Goal: Task Accomplishment & Management: Complete application form

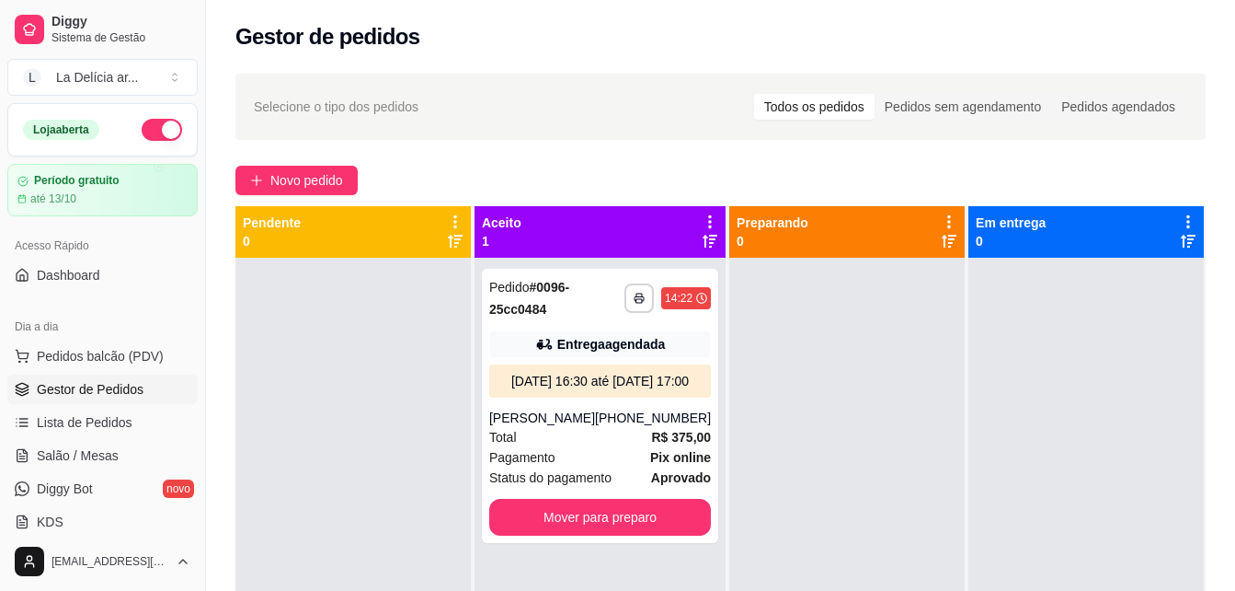
drag, startPoint x: 0, startPoint y: 0, endPoint x: 324, endPoint y: 334, distance: 465.2
click at [324, 334] on div at bounding box center [354, 553] width 236 height 591
click at [290, 173] on span "Novo pedido" at bounding box center [306, 180] width 73 height 20
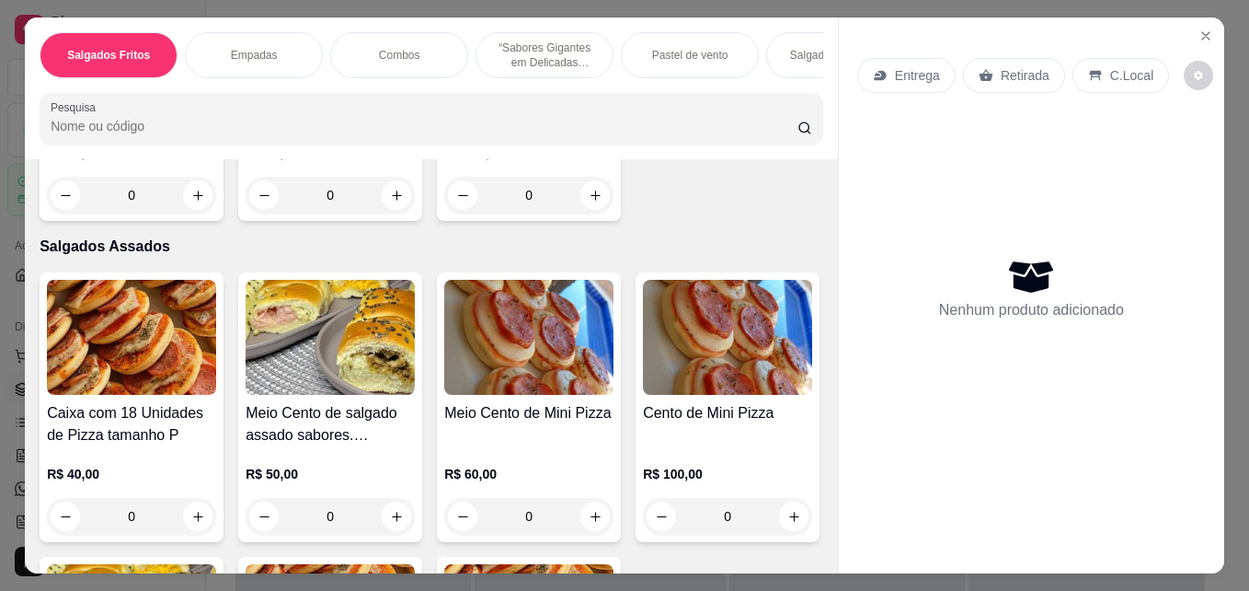
scroll to position [2208, 0]
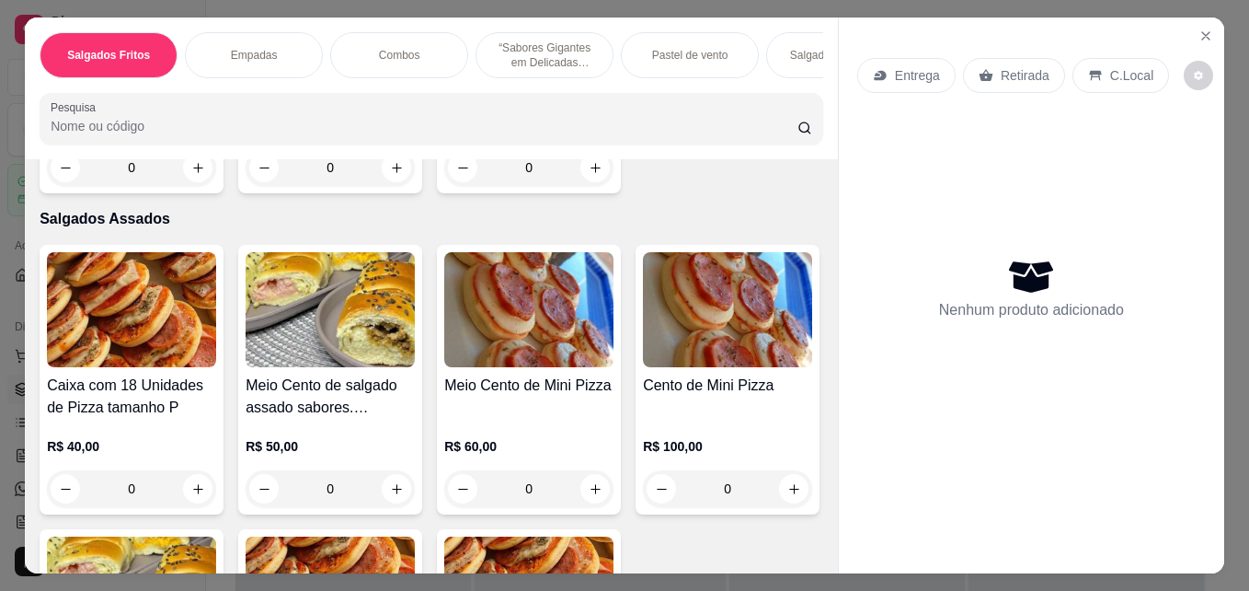
click at [386, 186] on div "0" at bounding box center [330, 167] width 169 height 37
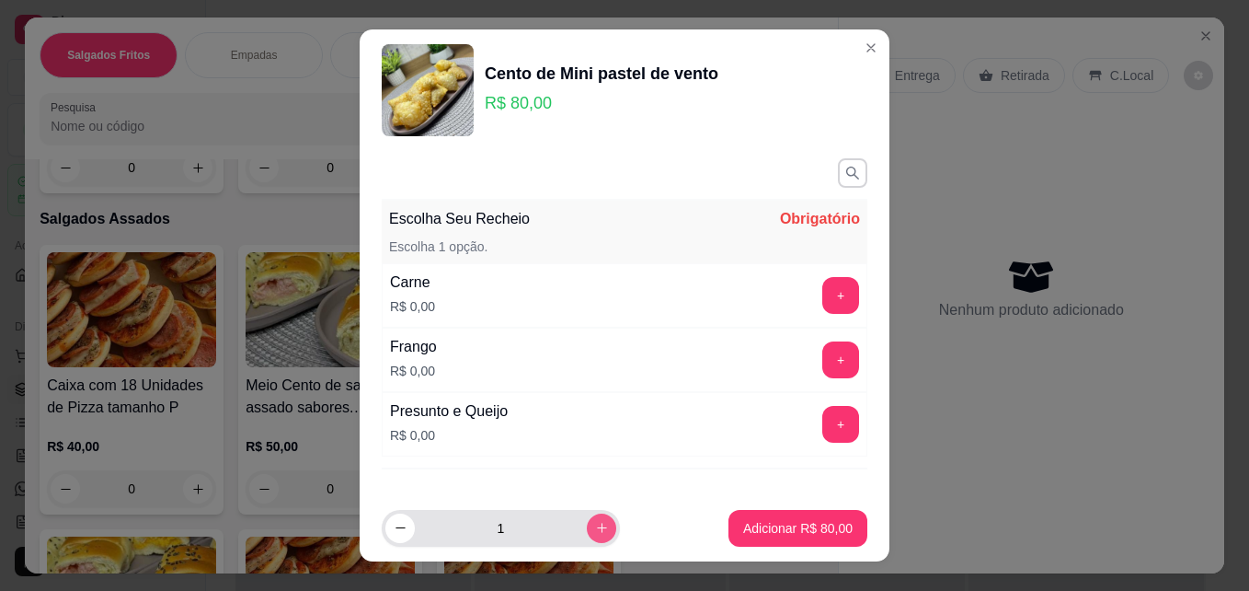
click at [595, 527] on icon "increase-product-quantity" at bounding box center [602, 528] width 14 height 14
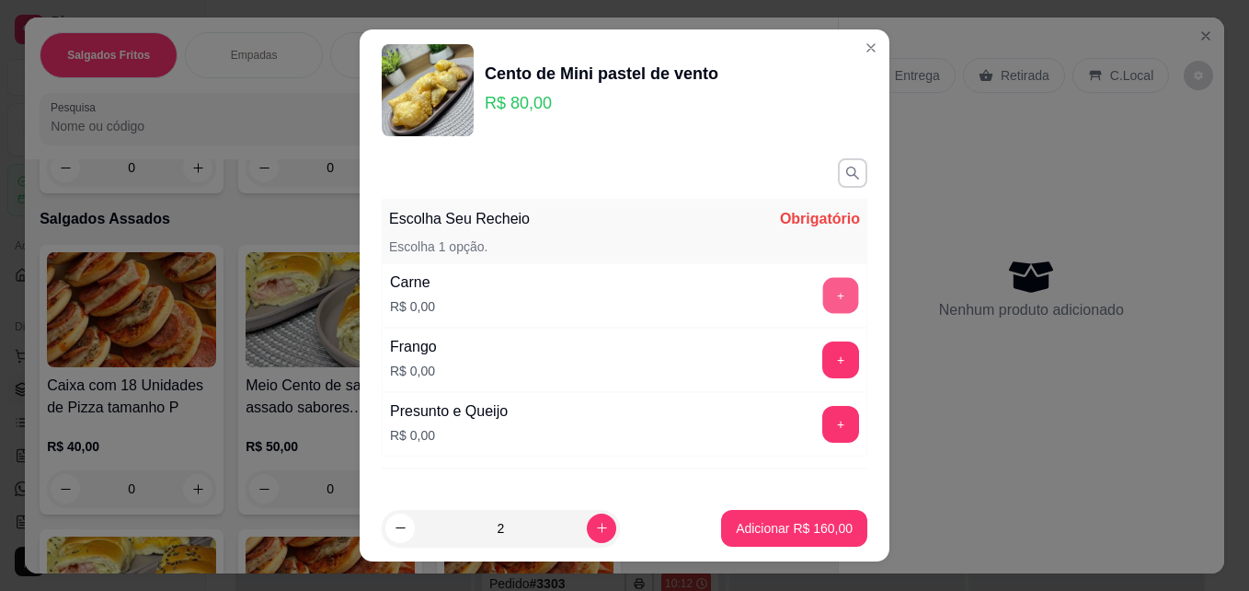
click at [823, 300] on button "+" at bounding box center [841, 296] width 36 height 36
click at [815, 363] on div "+" at bounding box center [841, 359] width 52 height 37
click at [715, 363] on div "Frango R$ 0,00 +" at bounding box center [625, 359] width 486 height 64
click at [815, 360] on div "+" at bounding box center [841, 359] width 52 height 37
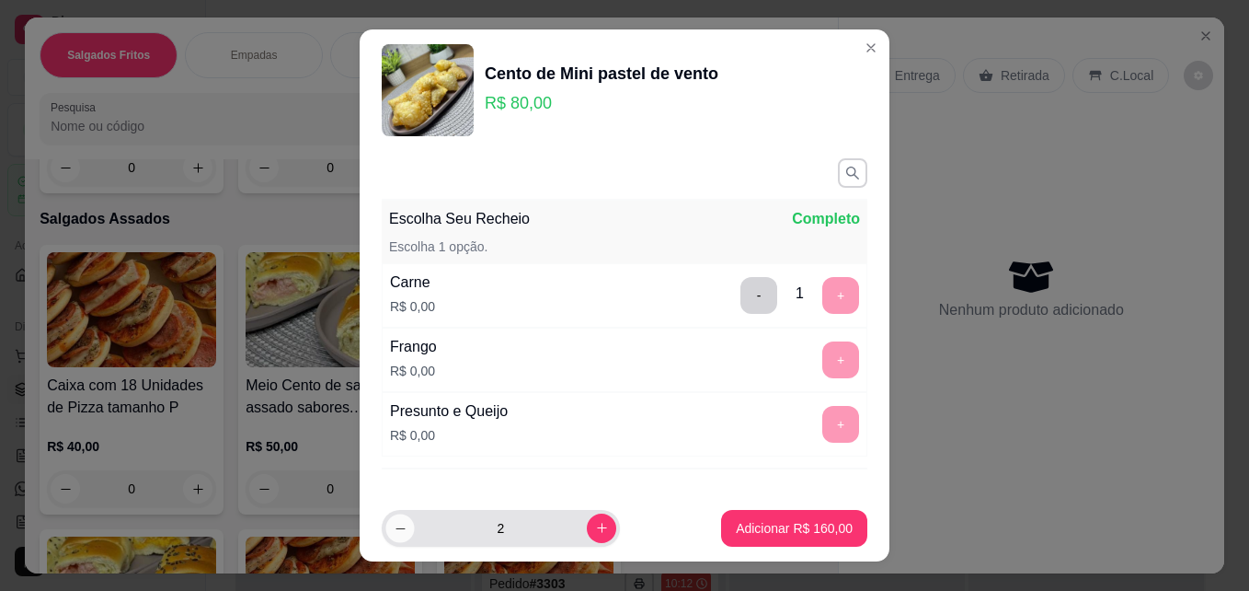
click at [394, 524] on icon "decrease-product-quantity" at bounding box center [401, 529] width 14 height 14
type input "1"
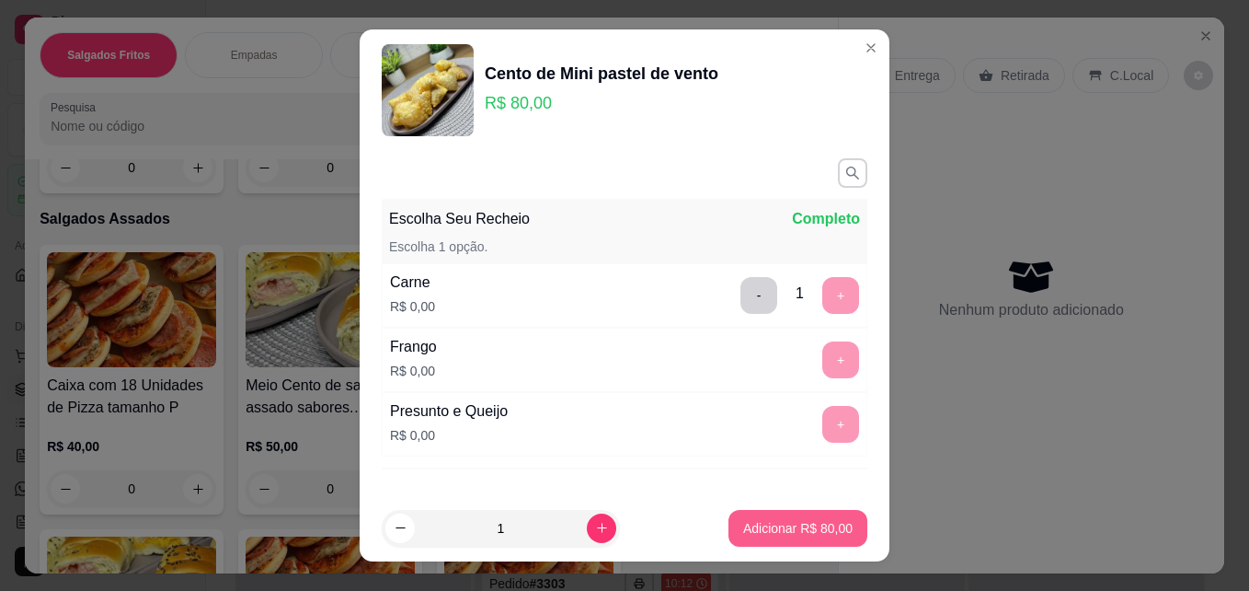
click at [794, 526] on p "Adicionar R$ 80,00" at bounding box center [797, 528] width 109 height 18
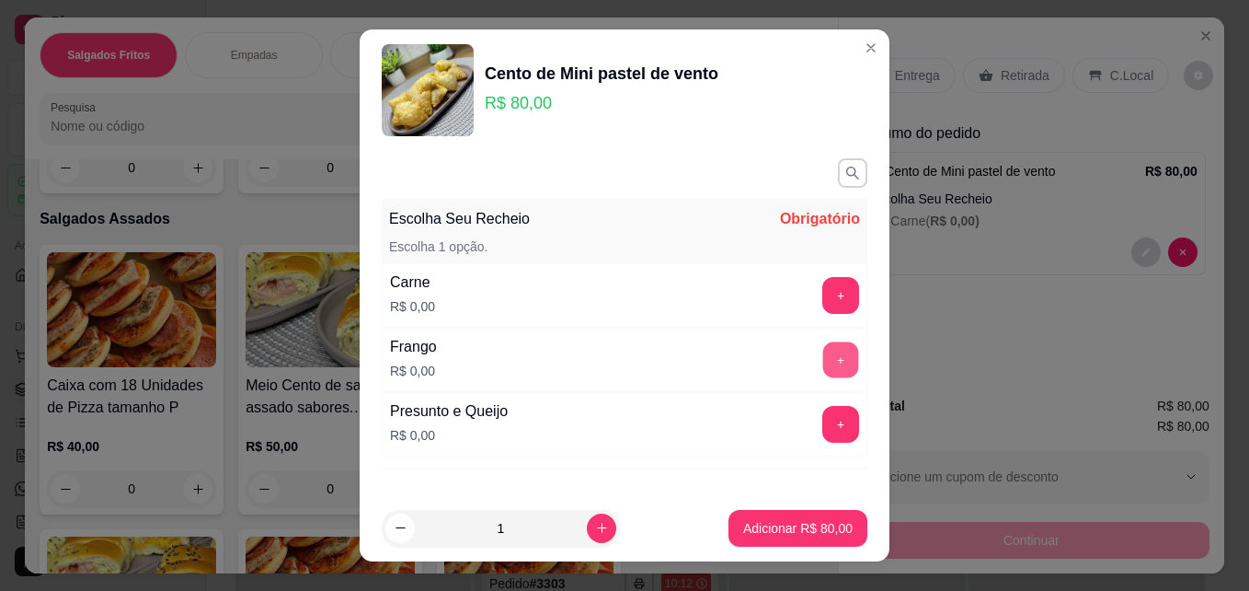
click at [823, 356] on button "+" at bounding box center [841, 360] width 36 height 36
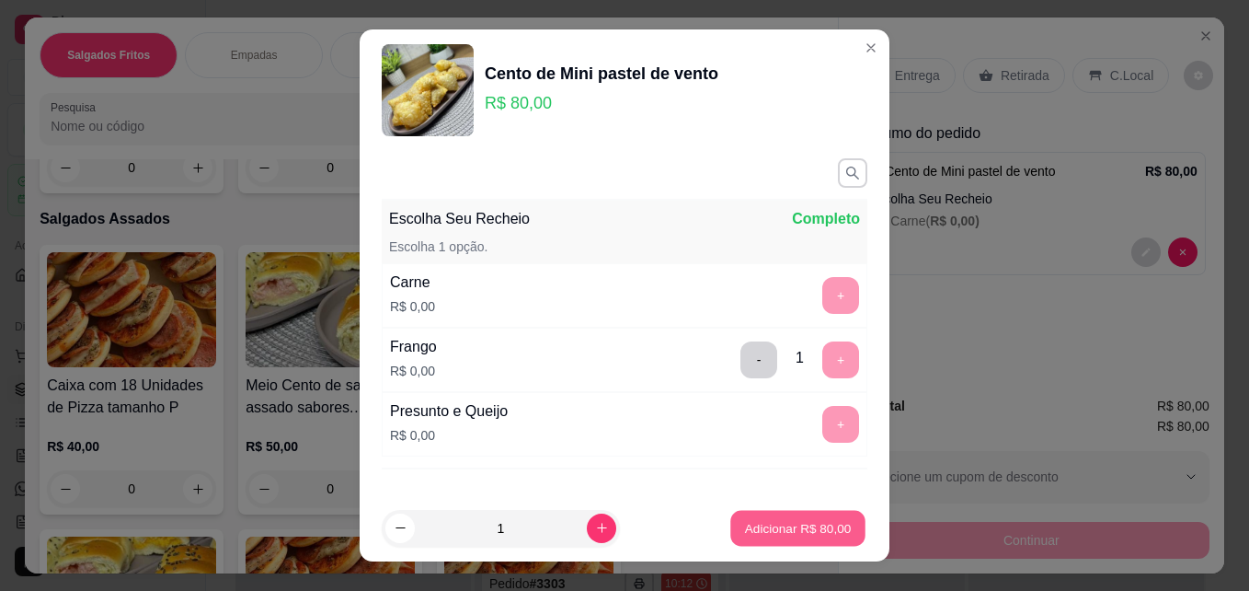
click at [781, 528] on p "Adicionar R$ 80,00" at bounding box center [798, 527] width 107 height 17
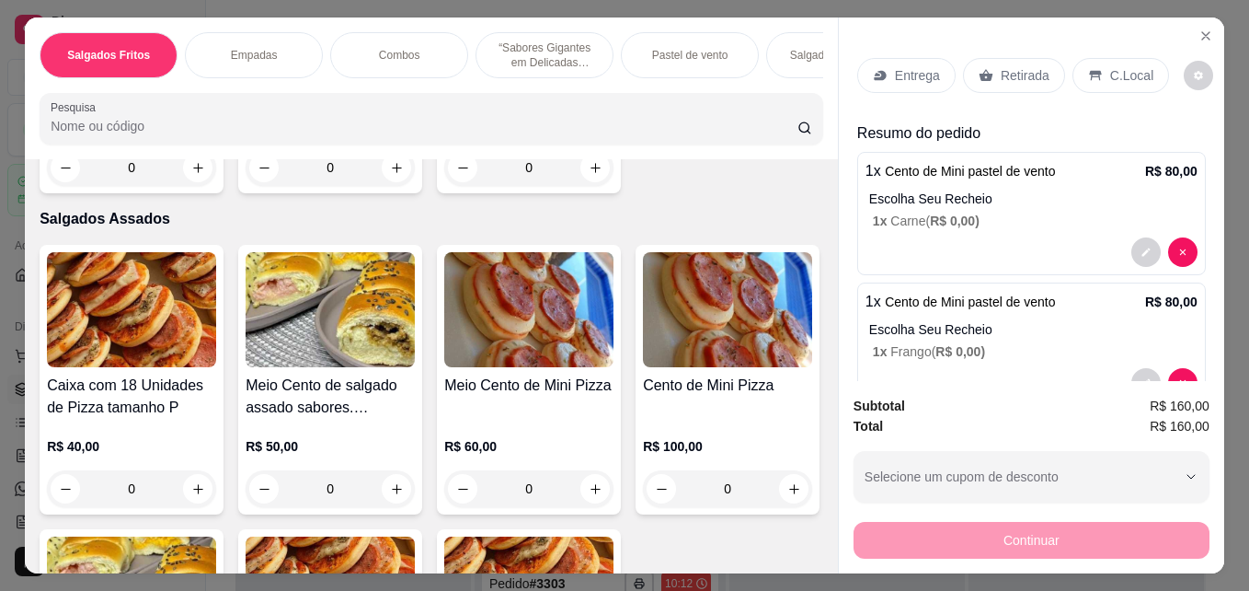
click at [901, 68] on p "Entrega" at bounding box center [917, 75] width 45 height 18
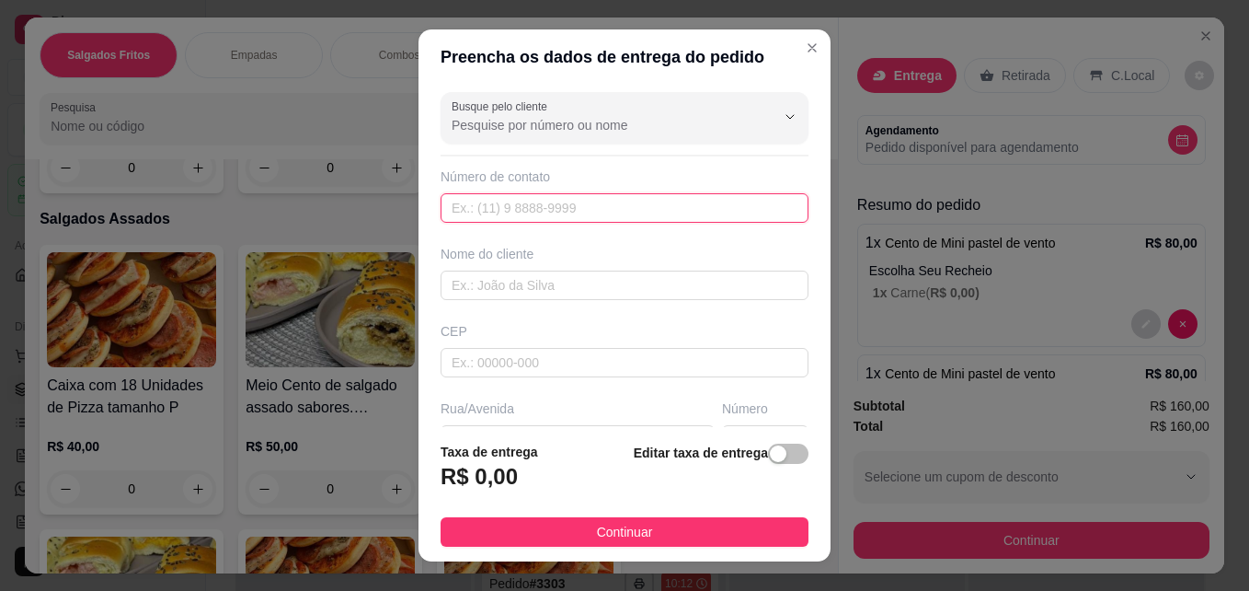
click at [627, 211] on input "text" at bounding box center [625, 207] width 368 height 29
type input "[PHONE_NUMBER]"
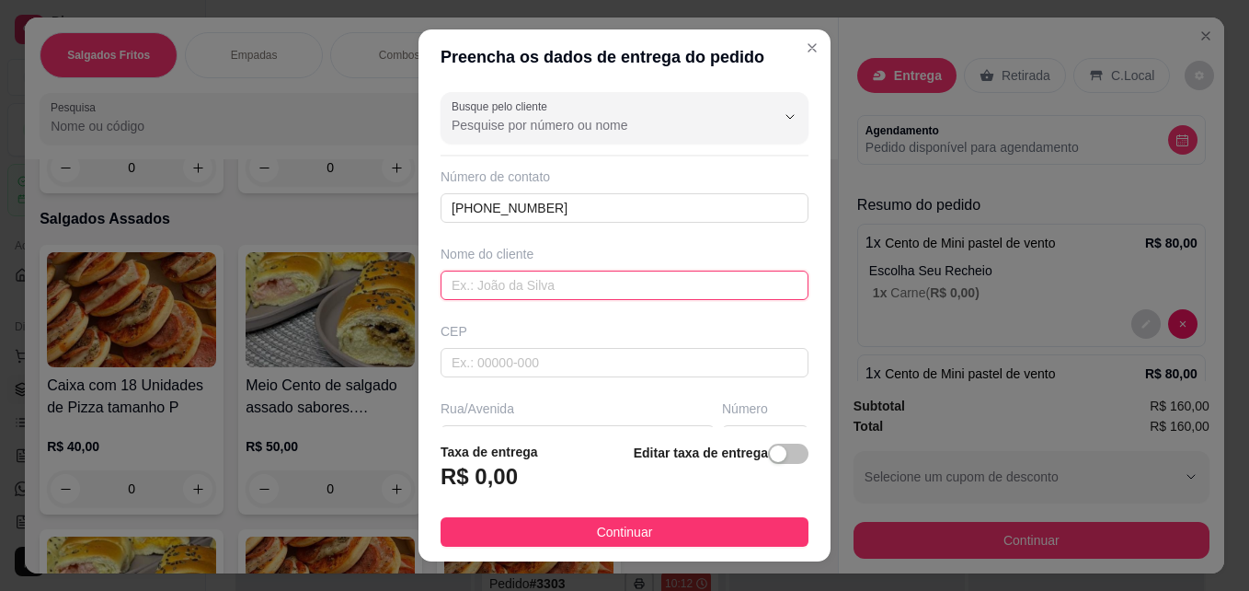
click at [626, 280] on input "text" at bounding box center [625, 284] width 368 height 29
type input "s"
type input "Solange"
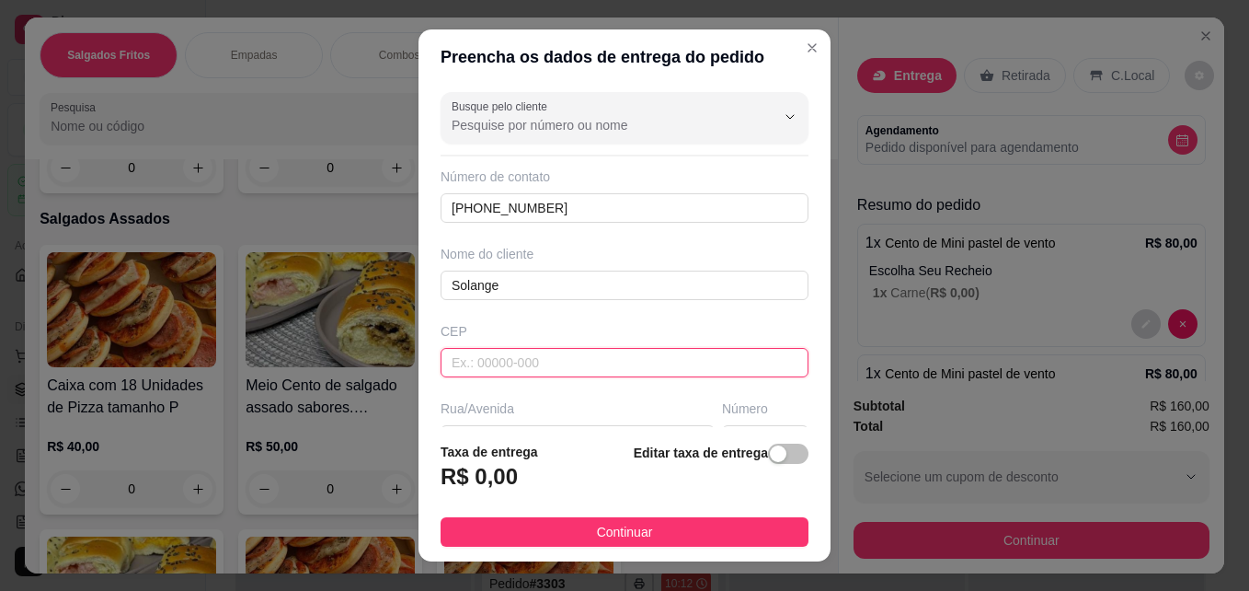
click at [621, 369] on input "text" at bounding box center [625, 362] width 368 height 29
type input "78558278"
type input "[GEOGRAPHIC_DATA]"
type input "Jardim Umuarama"
type input "Sinop"
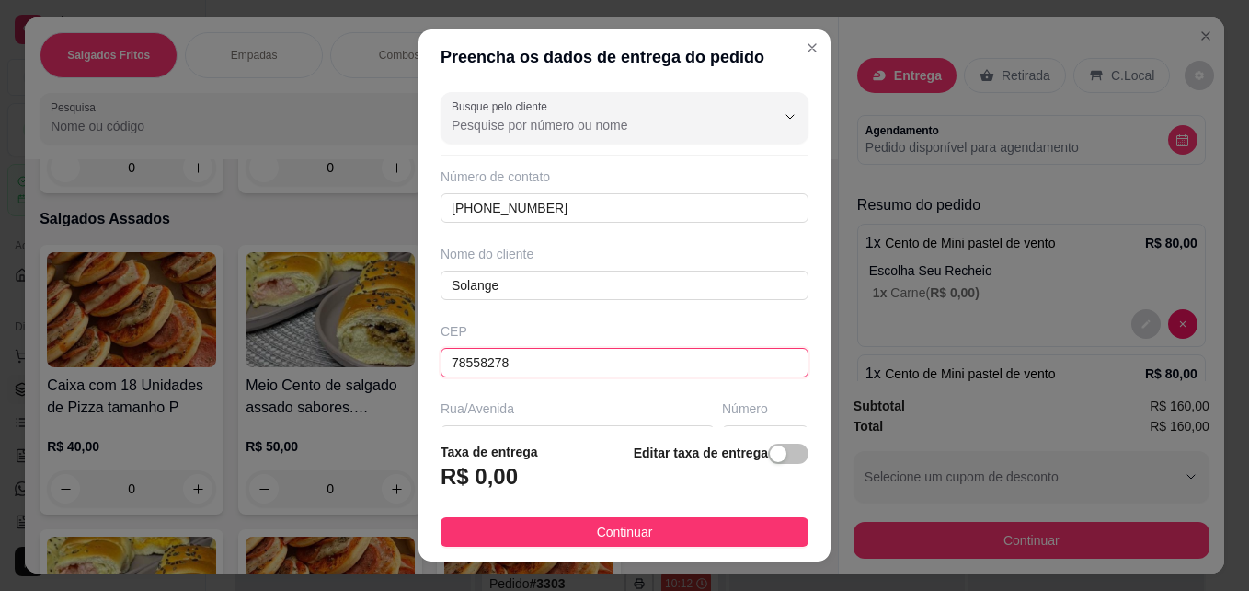
click at [621, 369] on input "78558278" at bounding box center [625, 362] width 368 height 29
click at [623, 395] on div "Busque pelo cliente Número de contato [PHONE_NUMBER] Nome do cliente Solange CE…" at bounding box center [625, 256] width 412 height 342
click at [592, 307] on div "Busque pelo cliente Número de contato [PHONE_NUMBER] Nome do cliente Solange CE…" at bounding box center [625, 256] width 412 height 342
click at [588, 355] on input "78558278" at bounding box center [625, 362] width 368 height 29
click at [513, 365] on input "78558278" at bounding box center [625, 362] width 368 height 29
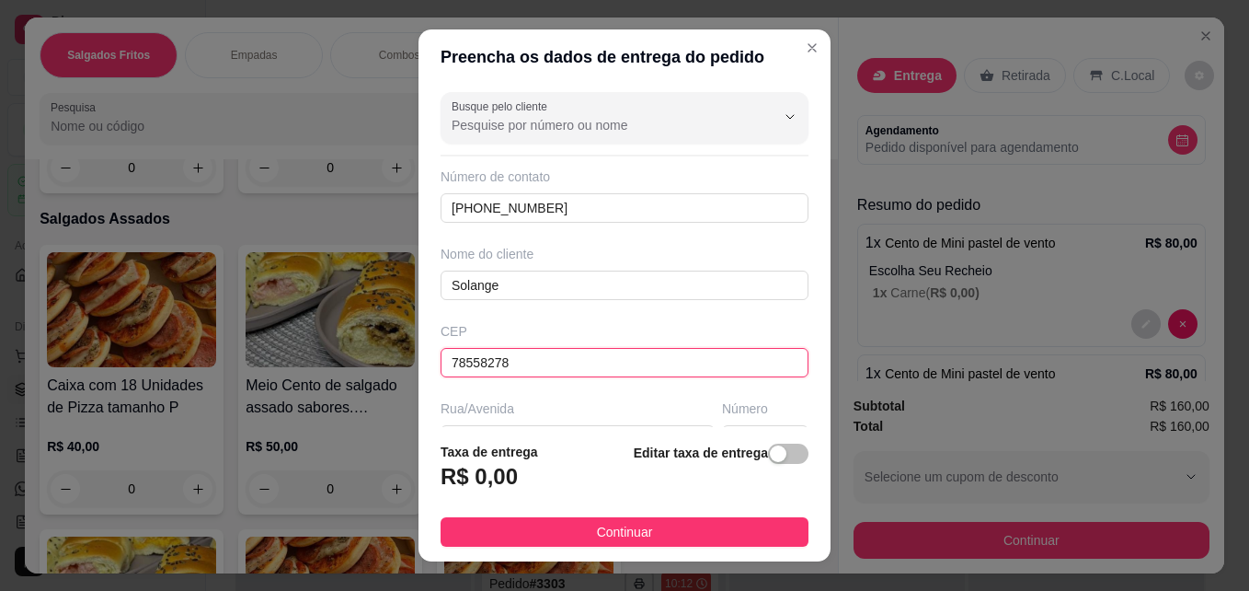
click at [530, 361] on input "78558278" at bounding box center [625, 362] width 368 height 29
click at [538, 365] on input "78558278" at bounding box center [625, 362] width 368 height 29
type input "7"
type input "78558278"
click at [615, 392] on div "Busque pelo cliente Número de contato [PHONE_NUMBER] Nome do cliente Solange CE…" at bounding box center [625, 256] width 412 height 342
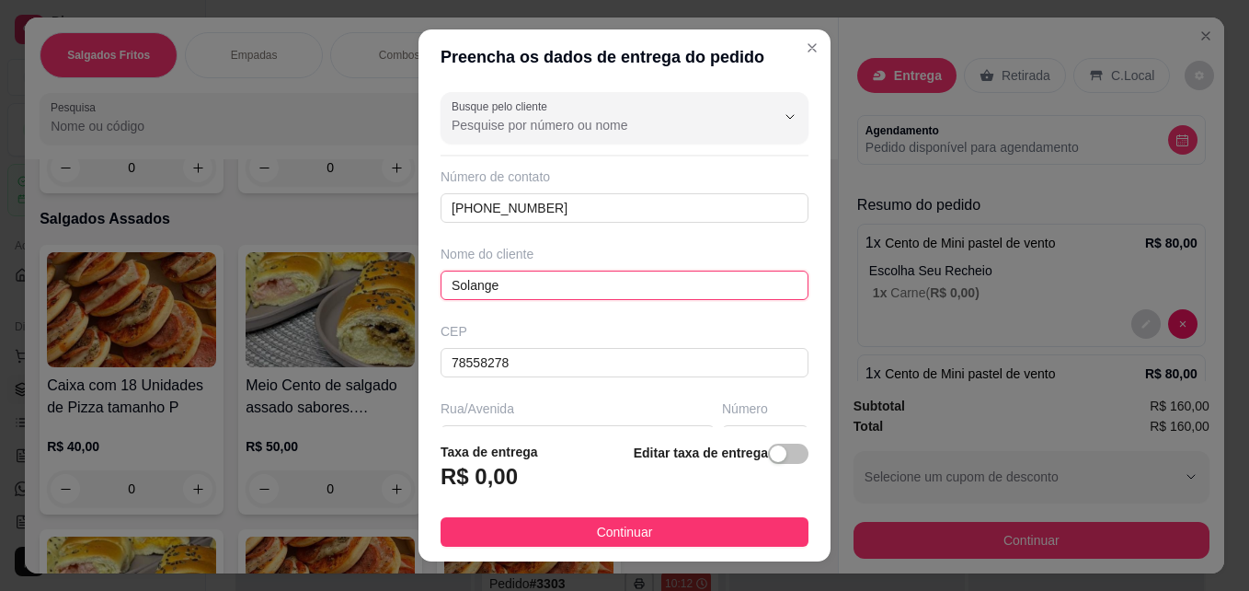
click at [615, 292] on input "Solange" at bounding box center [625, 284] width 368 height 29
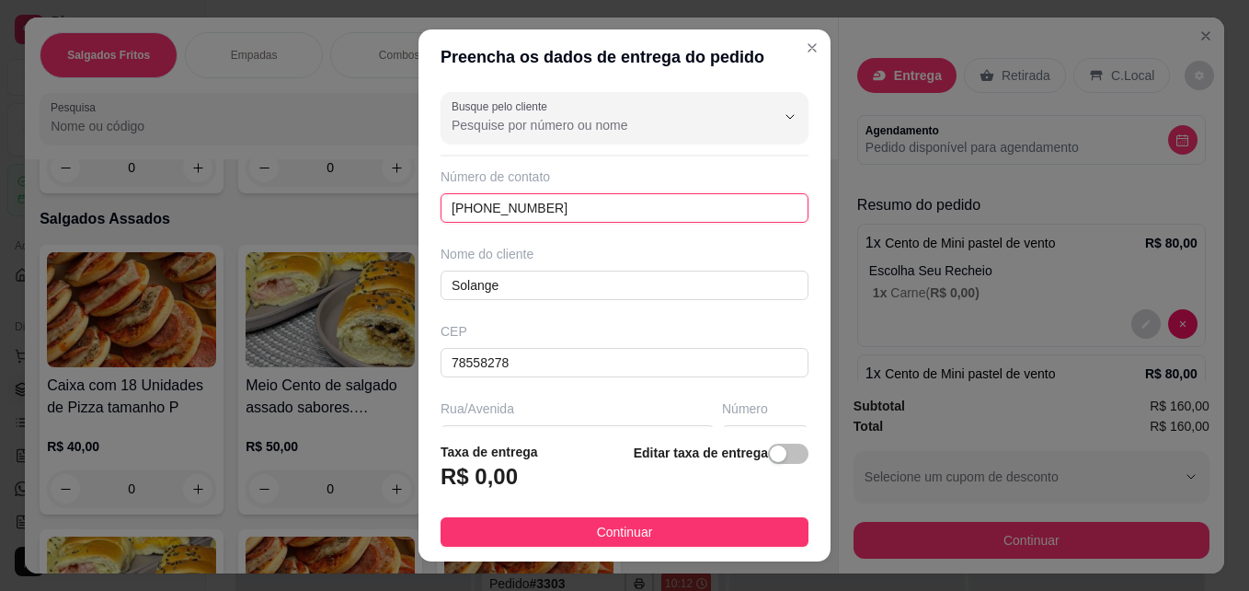
click at [656, 208] on input "[PHONE_NUMBER]" at bounding box center [625, 207] width 368 height 29
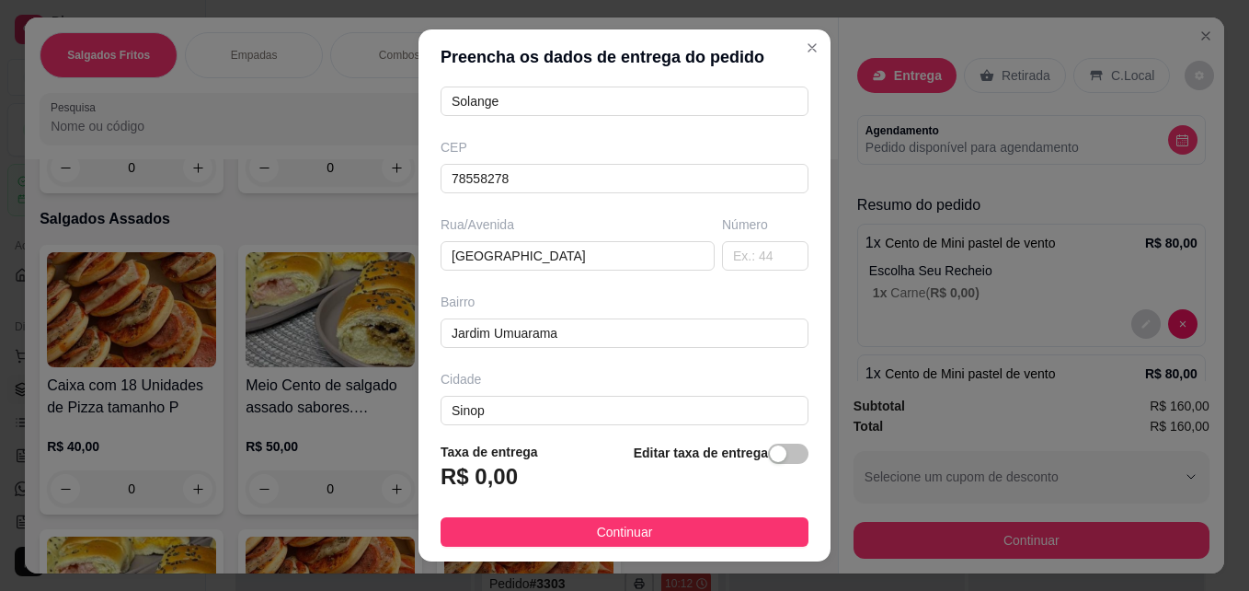
scroll to position [0, 0]
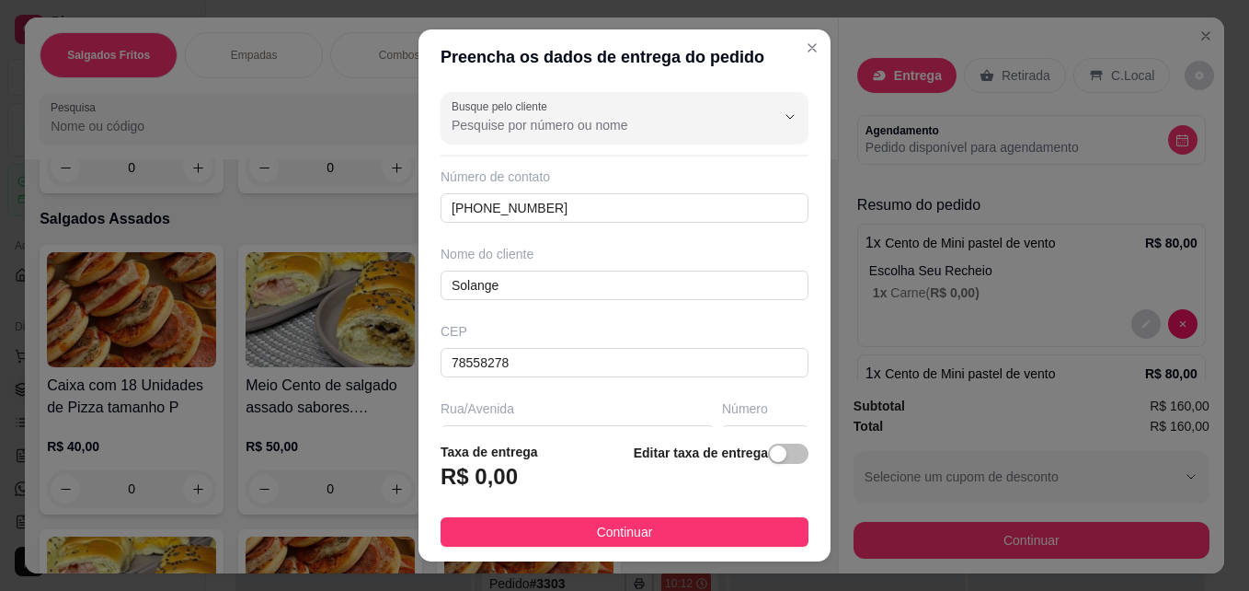
click at [590, 226] on div "Busque pelo cliente Número de contato [PHONE_NUMBER] Nome do cliente Solange CE…" at bounding box center [625, 256] width 412 height 342
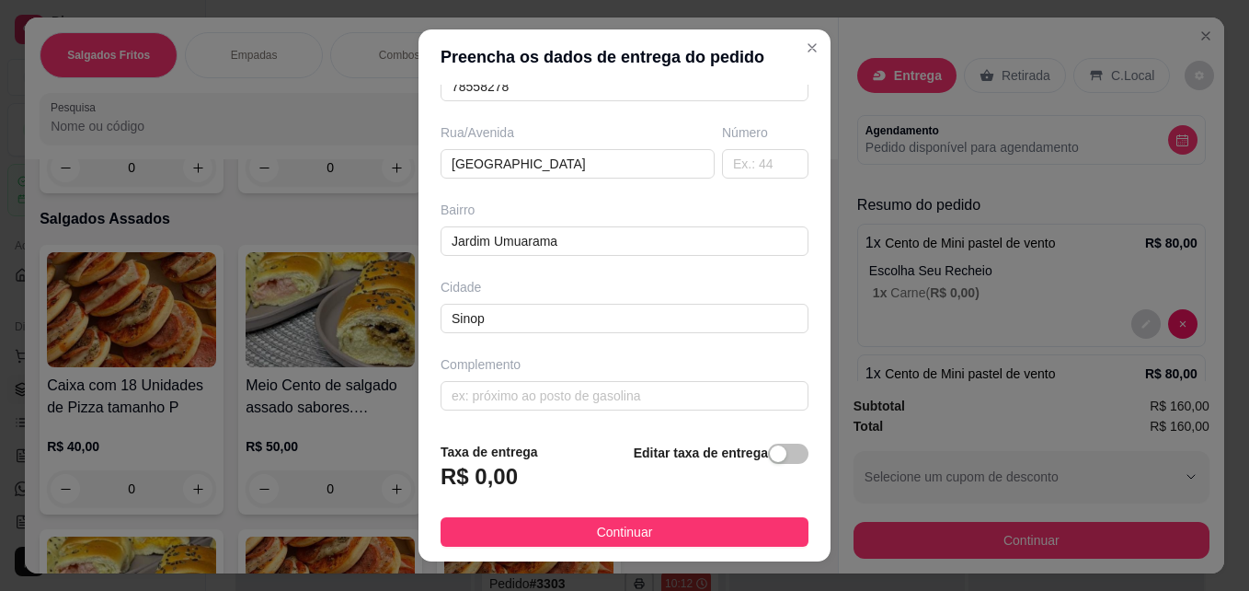
scroll to position [278, 0]
click at [734, 167] on input "text" at bounding box center [765, 161] width 86 height 29
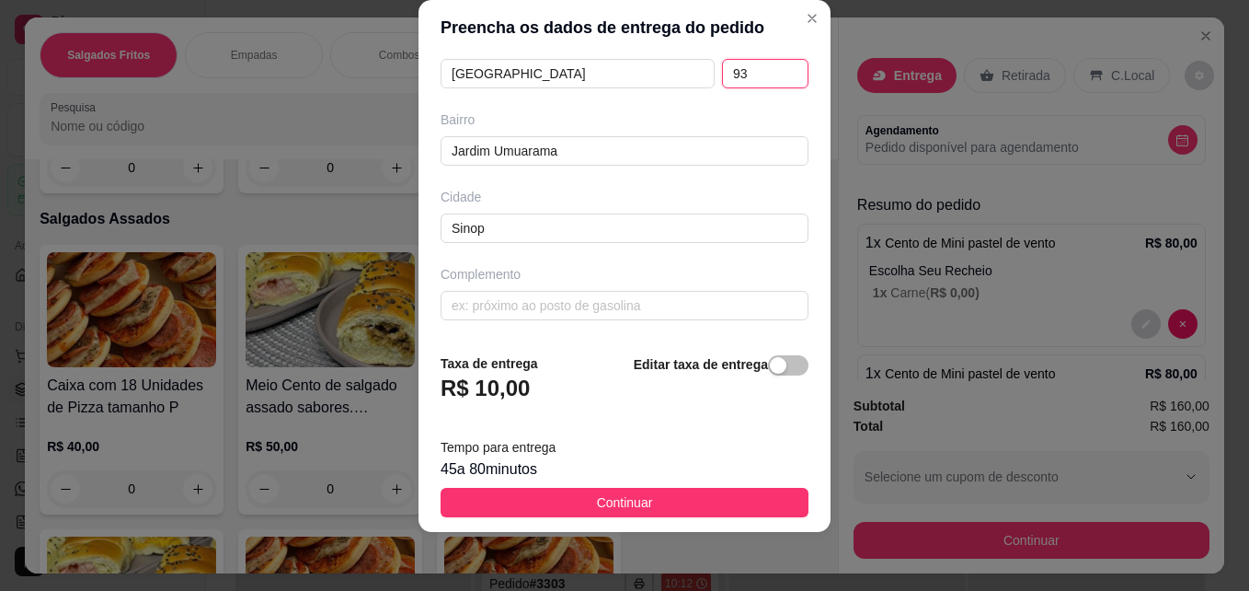
scroll to position [0, 0]
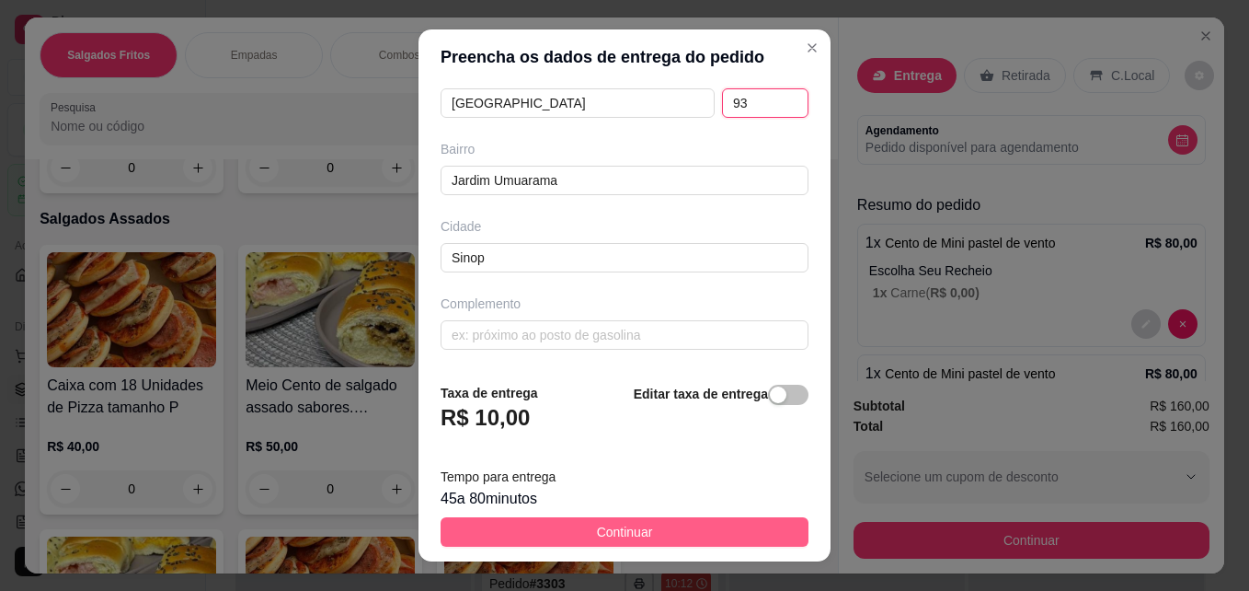
type input "93"
click at [676, 523] on button "Continuar" at bounding box center [625, 531] width 368 height 29
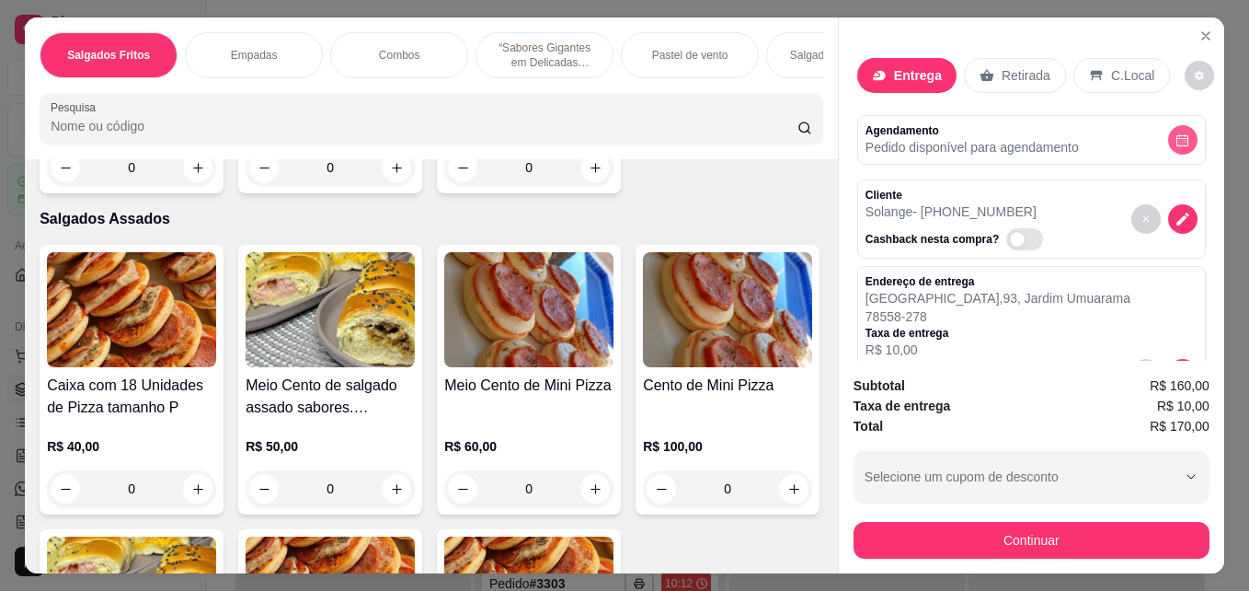
click at [1176, 133] on icon "decrease-product-quantity" at bounding box center [1183, 140] width 14 height 14
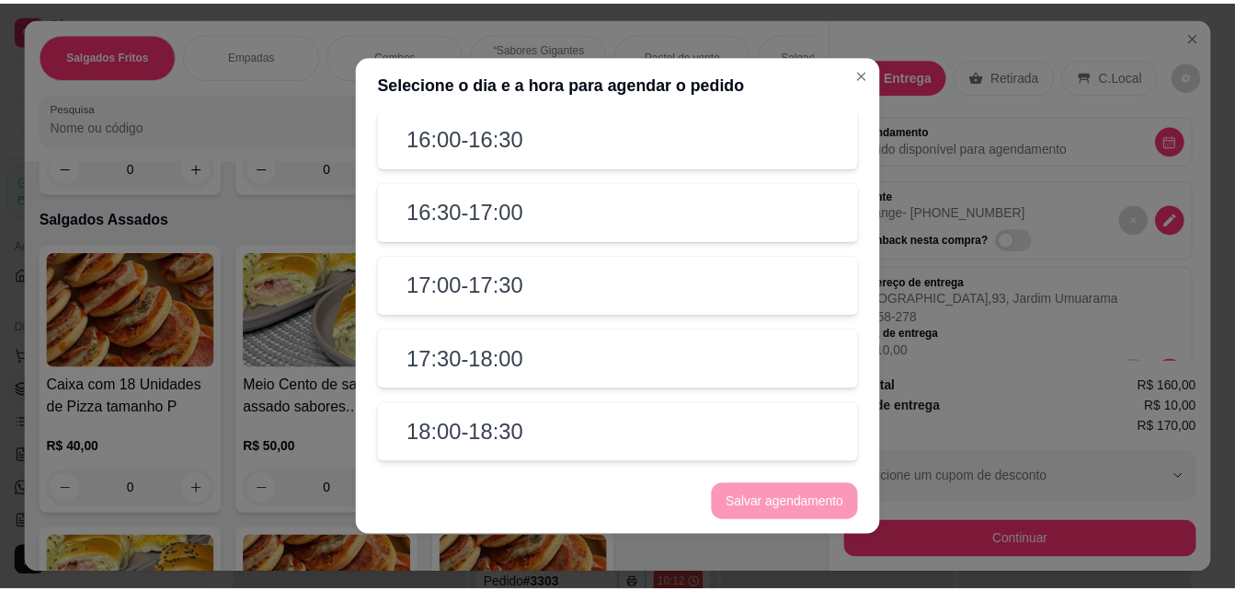
scroll to position [4, 0]
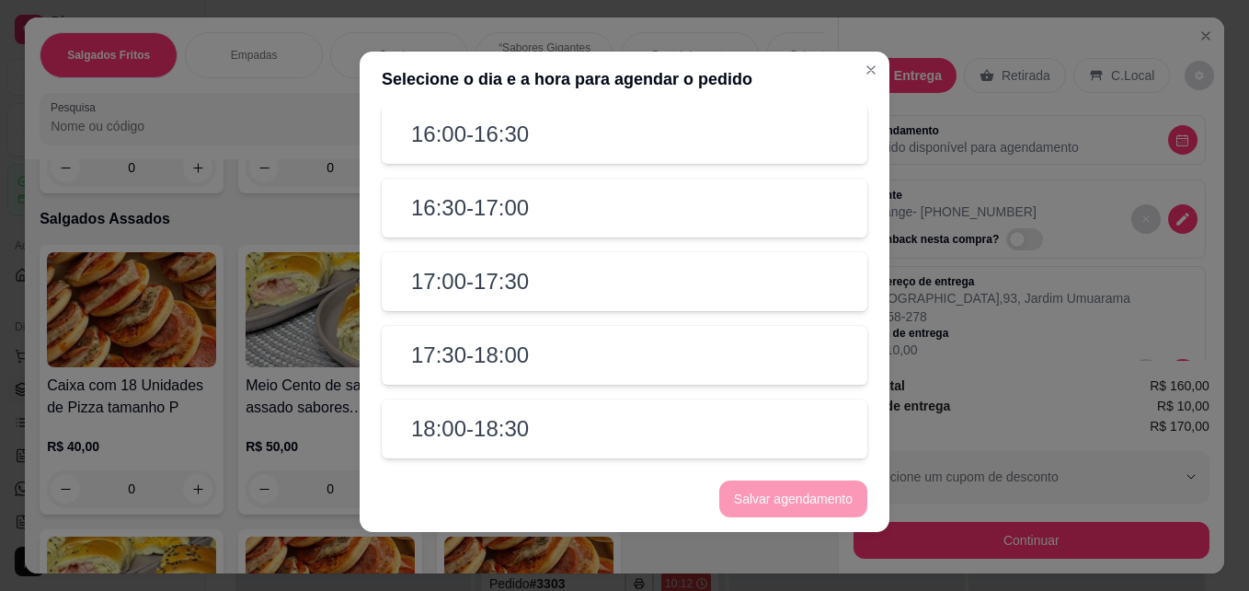
click at [450, 357] on h2 "17:30 - 18:00" at bounding box center [470, 354] width 118 height 29
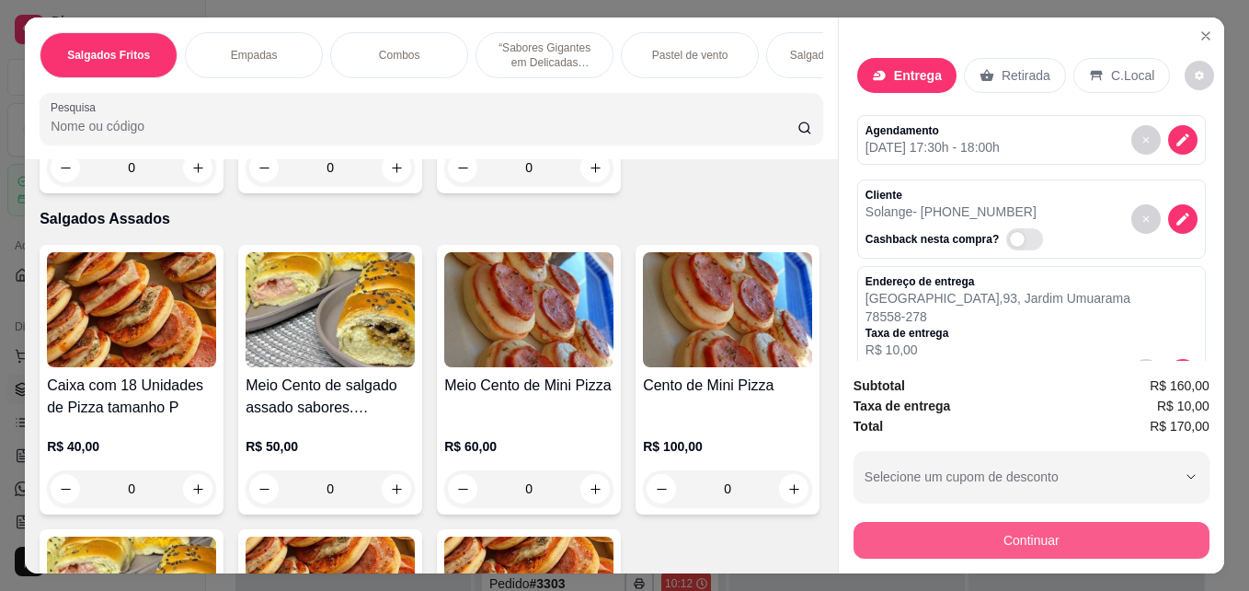
click at [1014, 536] on button "Continuar" at bounding box center [1032, 540] width 356 height 37
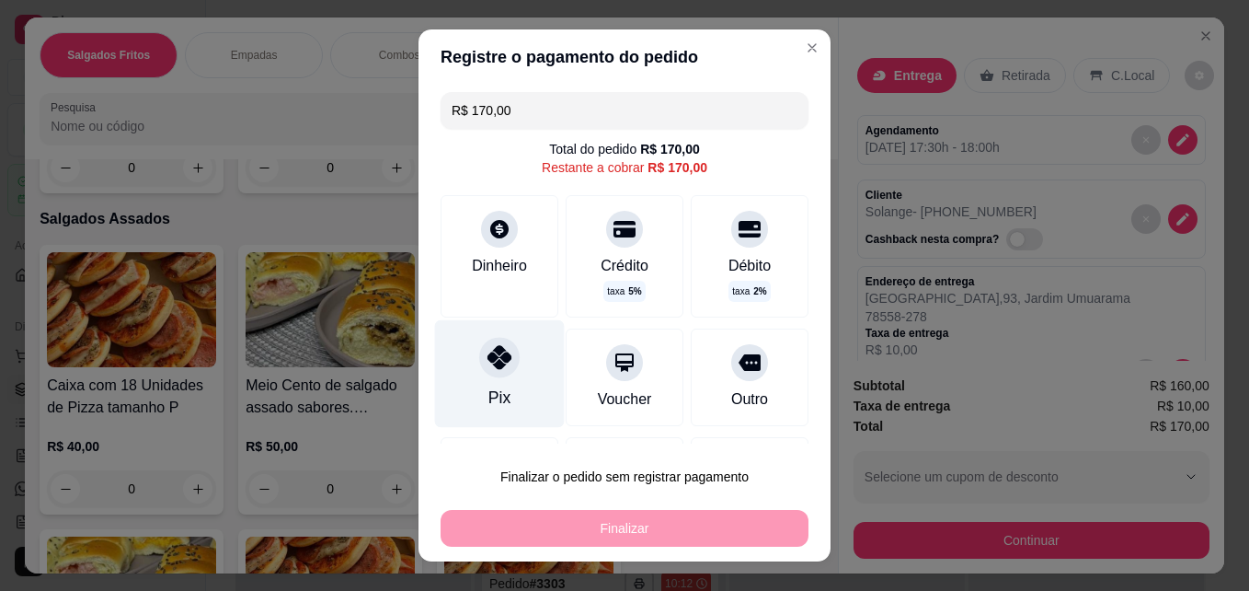
click at [488, 364] on icon at bounding box center [500, 357] width 24 height 24
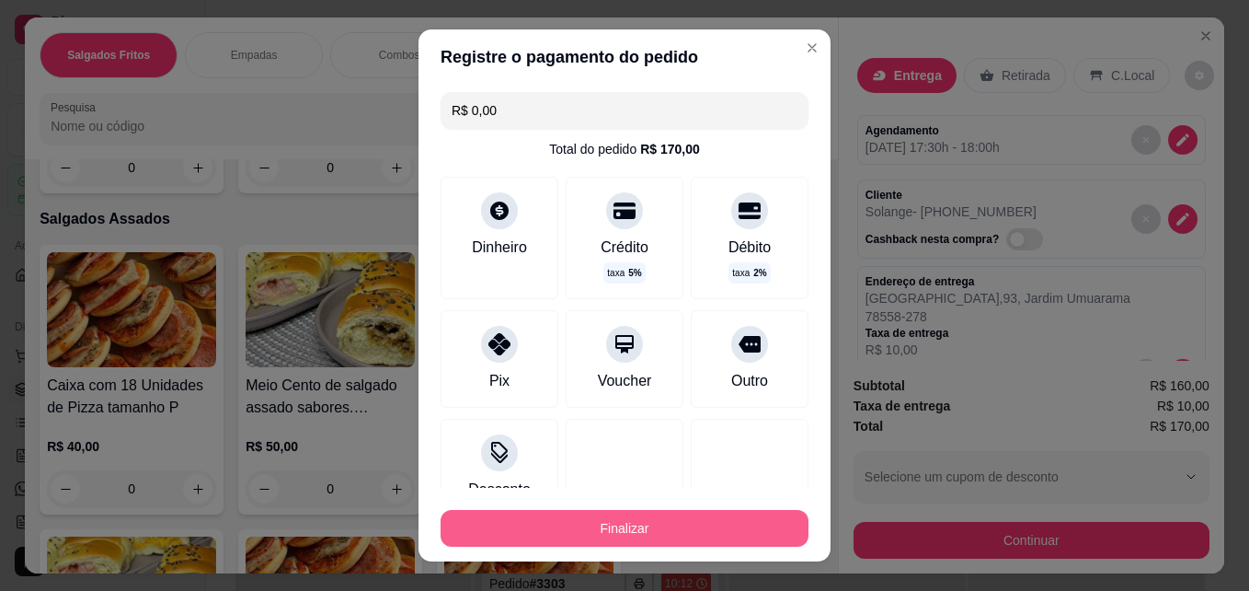
click at [666, 524] on button "Finalizar" at bounding box center [625, 528] width 368 height 37
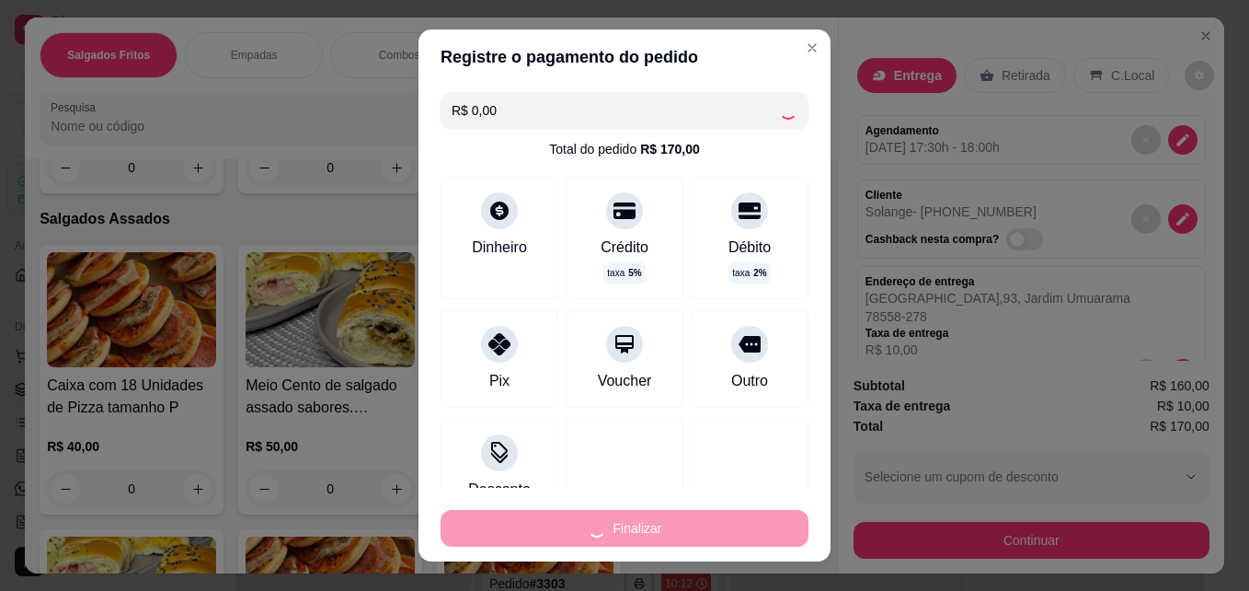
type input "-R$ 170,00"
